Goal: Task Accomplishment & Management: Manage account settings

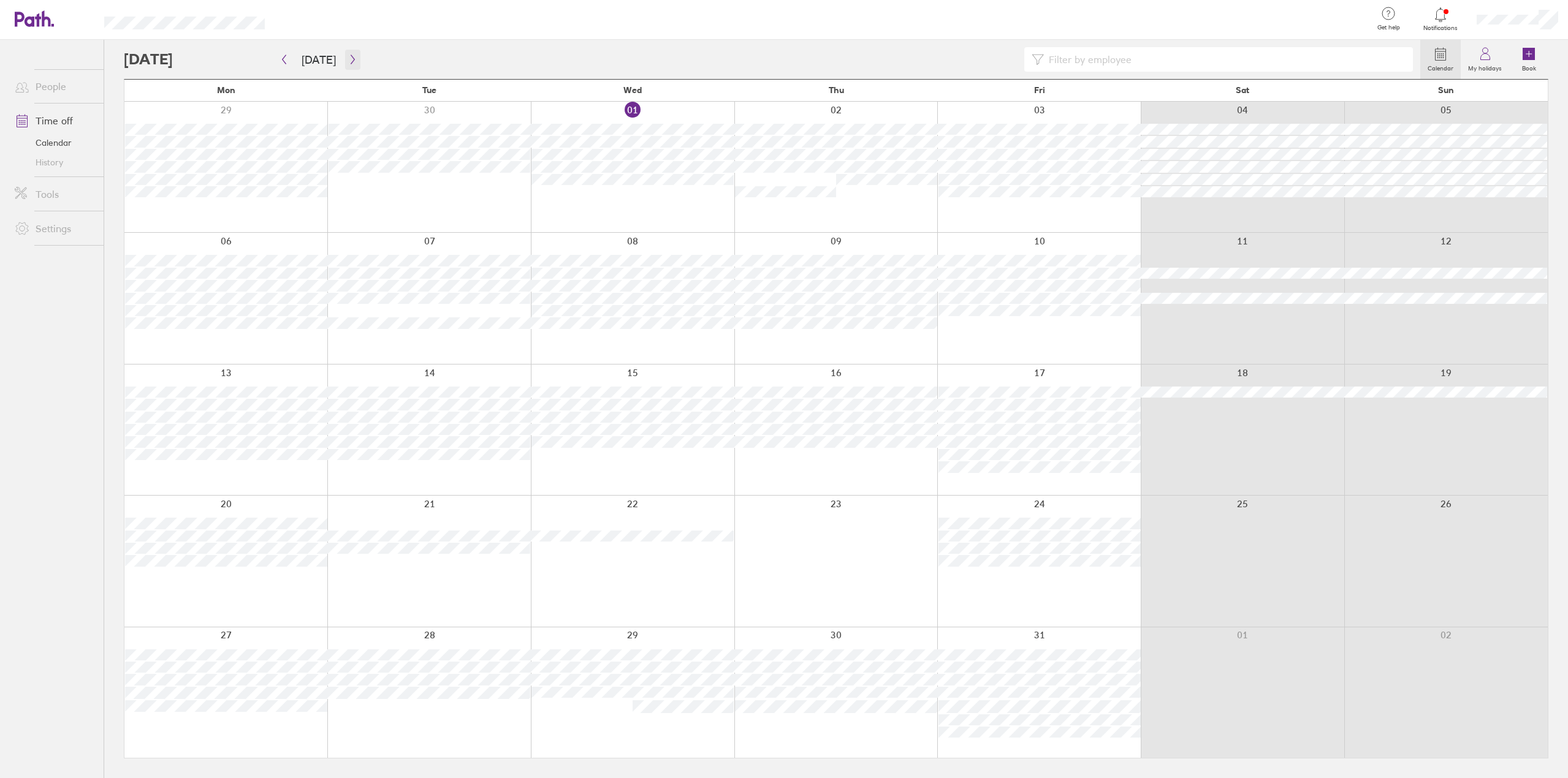
click at [351, 64] on icon "button" at bounding box center [353, 60] width 4 height 9
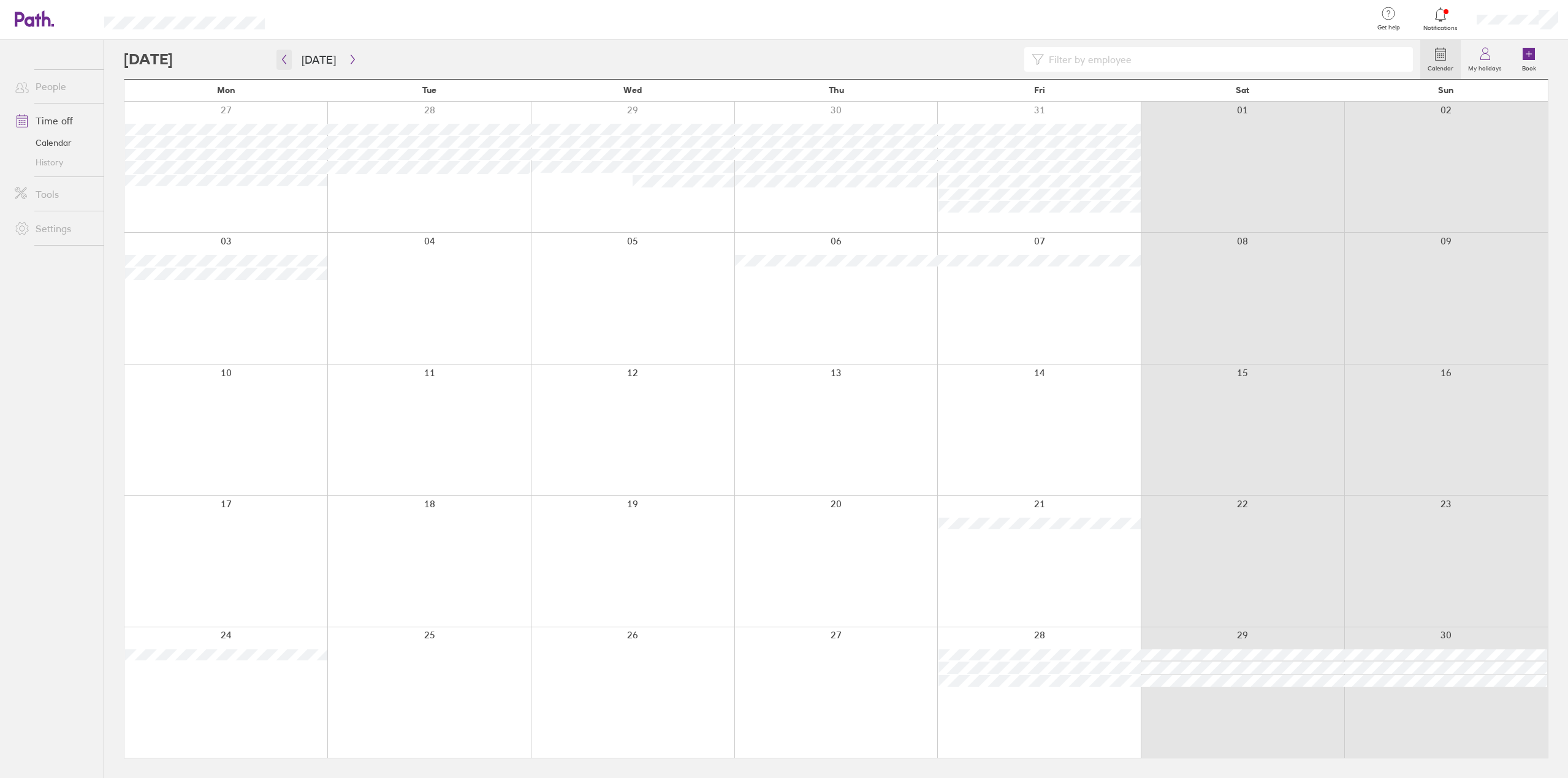
click at [286, 58] on icon "button" at bounding box center [284, 59] width 9 height 10
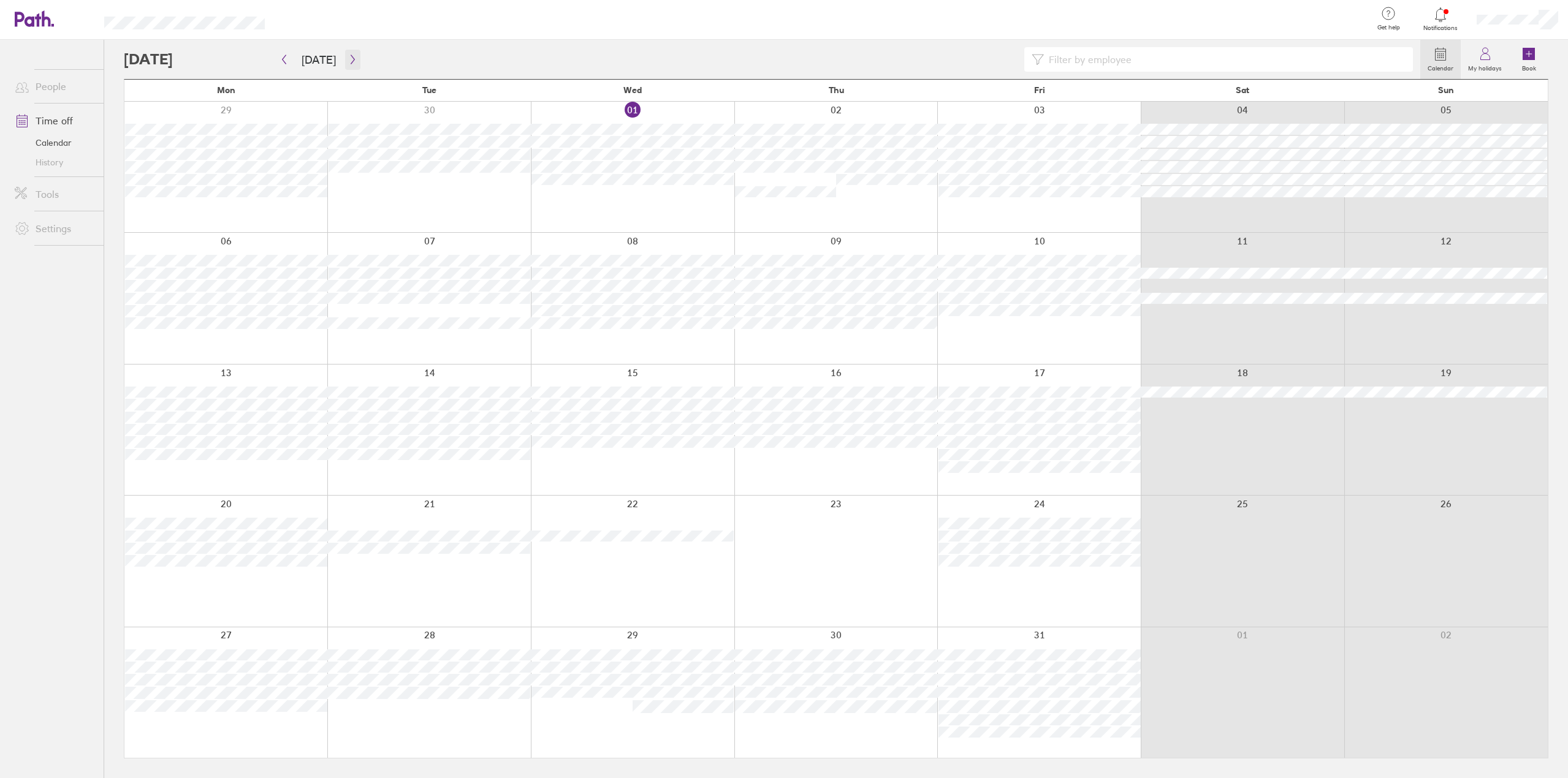
click at [349, 59] on icon "button" at bounding box center [353, 59] width 9 height 10
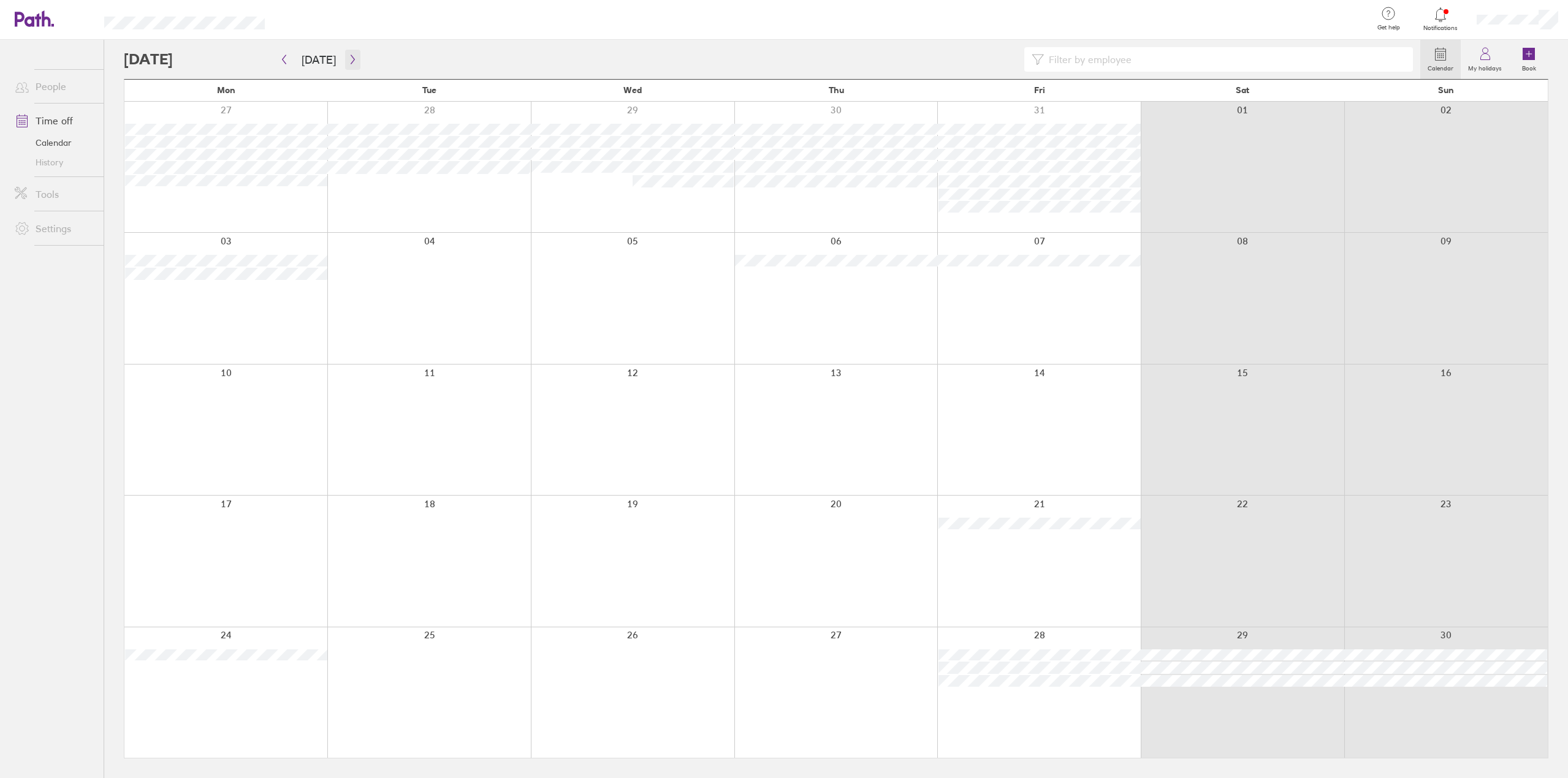
click at [350, 65] on button "button" at bounding box center [352, 60] width 15 height 21
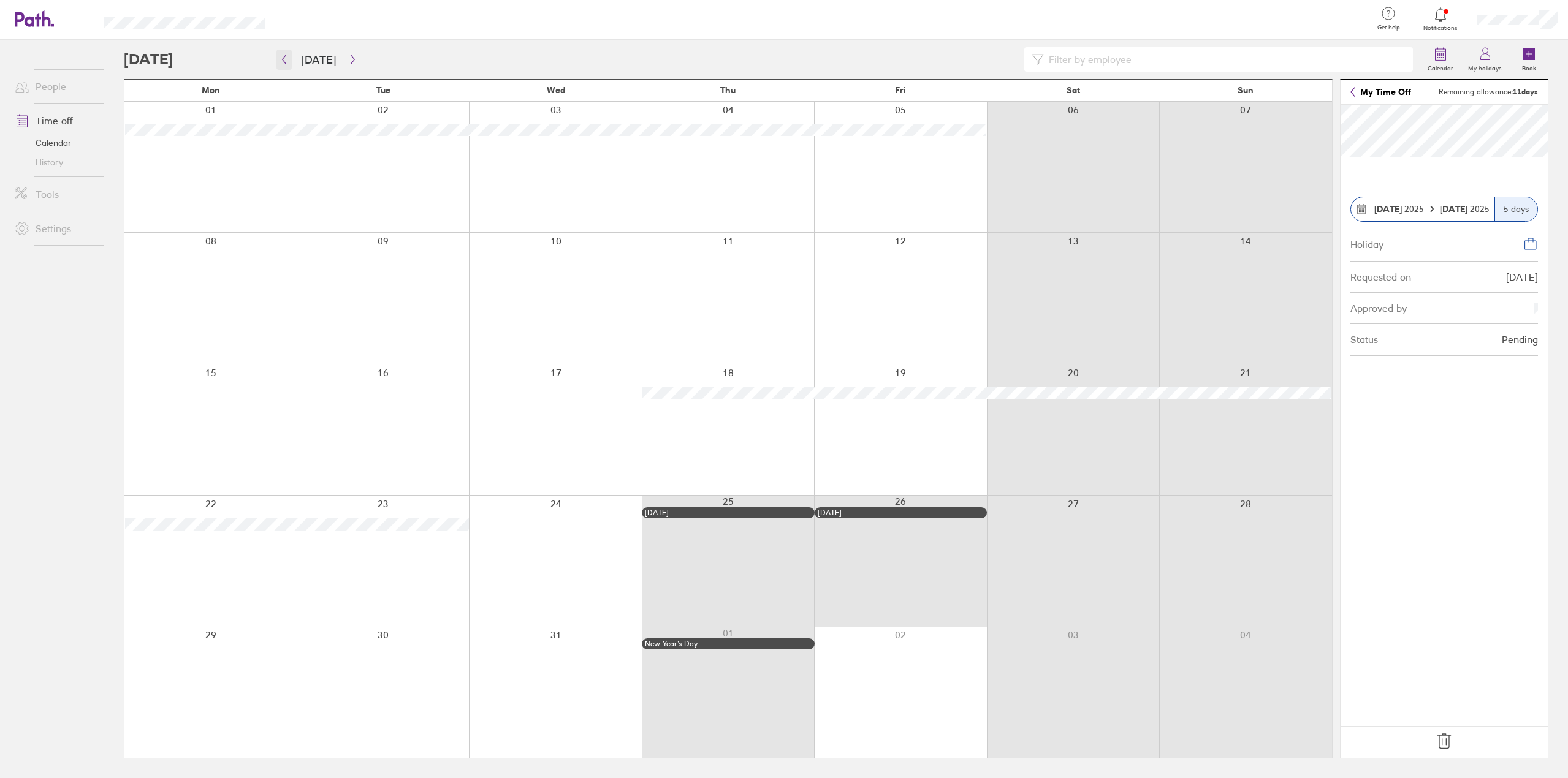
click at [282, 57] on icon "button" at bounding box center [284, 59] width 9 height 10
